Goal: Task Accomplishment & Management: Use online tool/utility

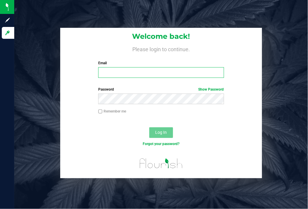
type input "[EMAIL_ADDRESS][DOMAIN_NAME]"
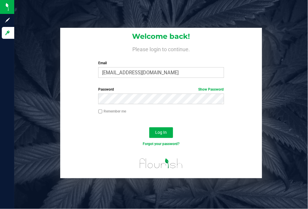
click at [249, 135] on div "Log In" at bounding box center [161, 135] width 202 height 20
click at [167, 131] on button "Log In" at bounding box center [161, 133] width 24 height 11
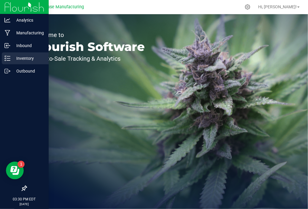
click at [7, 58] on icon at bounding box center [7, 58] width 6 height 6
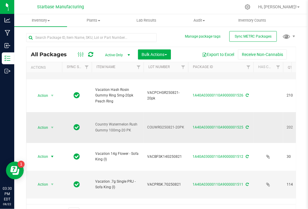
scroll to position [57, 0]
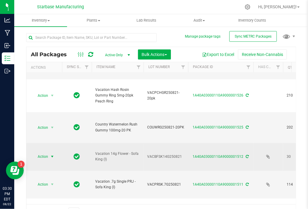
click at [49, 153] on span "select" at bounding box center [52, 157] width 7 height 8
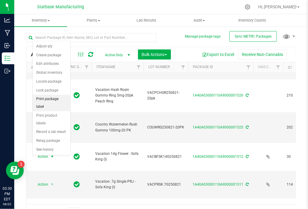
click at [49, 98] on li "Print package label" at bounding box center [52, 103] width 38 height 16
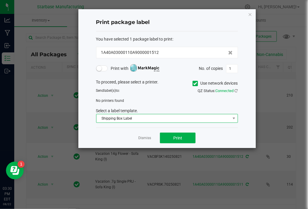
click at [153, 117] on span "Shipping Box Label" at bounding box center [163, 119] width 134 height 8
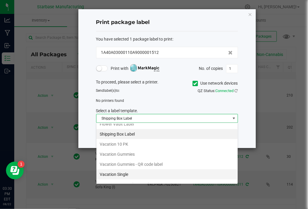
scroll to position [75, 0]
click at [153, 150] on li "Vacation Gummies" at bounding box center [166, 155] width 141 height 10
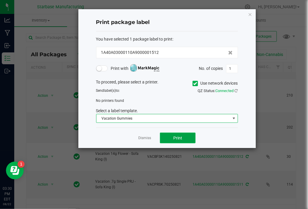
click at [188, 141] on button "Print" at bounding box center [178, 138] width 36 height 11
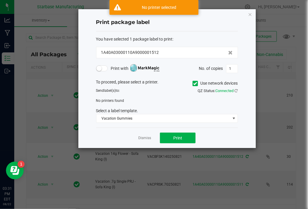
click at [191, 85] on div "To proceed, please select a printer. Use network devices" at bounding box center [167, 83] width 151 height 9
click at [195, 84] on icon at bounding box center [195, 84] width 4 height 0
click at [0, 0] on input "Use network devices" at bounding box center [0, 0] width 0 height 0
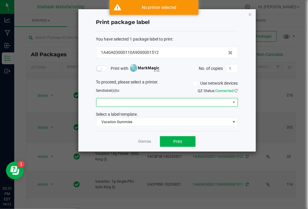
click at [141, 104] on span at bounding box center [163, 103] width 134 height 8
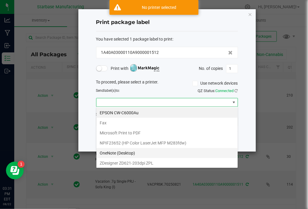
scroll to position [10, 0]
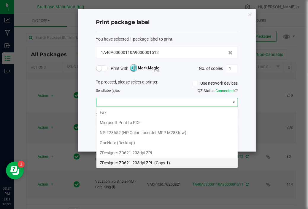
click at [143, 162] on 1\) "ZDesigner ZD621-203dpi ZPL (Copy 1)" at bounding box center [166, 163] width 141 height 10
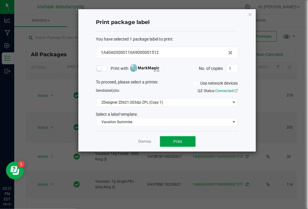
click at [174, 139] on span "Print" at bounding box center [177, 141] width 9 height 5
click at [141, 140] on link "Dismiss" at bounding box center [144, 141] width 13 height 5
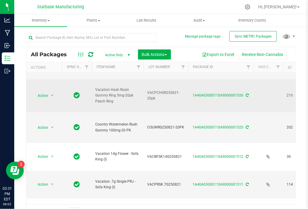
scroll to position [0, 0]
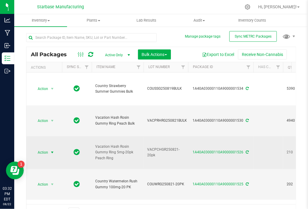
click at [43, 151] on span "Action" at bounding box center [40, 153] width 16 height 8
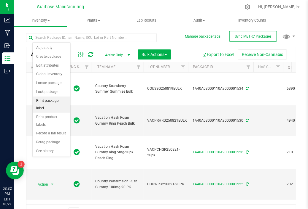
click at [55, 101] on li "Print package label" at bounding box center [52, 105] width 38 height 16
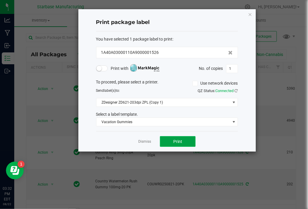
click at [178, 140] on span "Print" at bounding box center [177, 141] width 9 height 5
click at [143, 143] on link "Dismiss" at bounding box center [144, 141] width 13 height 5
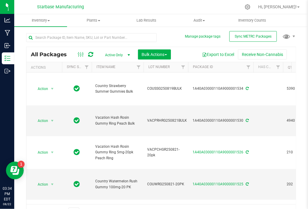
click at [290, 23] on ul "Inventory All packages All inventory Waste log Create inventory Plants All plan…" at bounding box center [168, 20] width 308 height 13
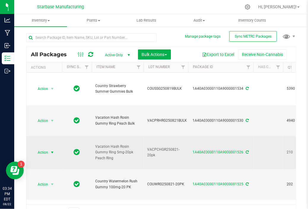
click at [39, 152] on span "Action" at bounding box center [40, 153] width 16 height 8
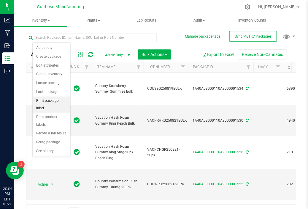
click at [60, 101] on li "Print package label" at bounding box center [52, 105] width 38 height 16
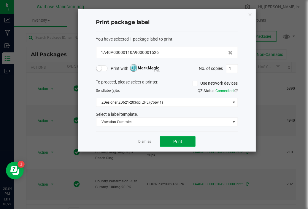
click at [189, 140] on button "Print" at bounding box center [178, 141] width 36 height 11
